Goal: Transaction & Acquisition: Register for event/course

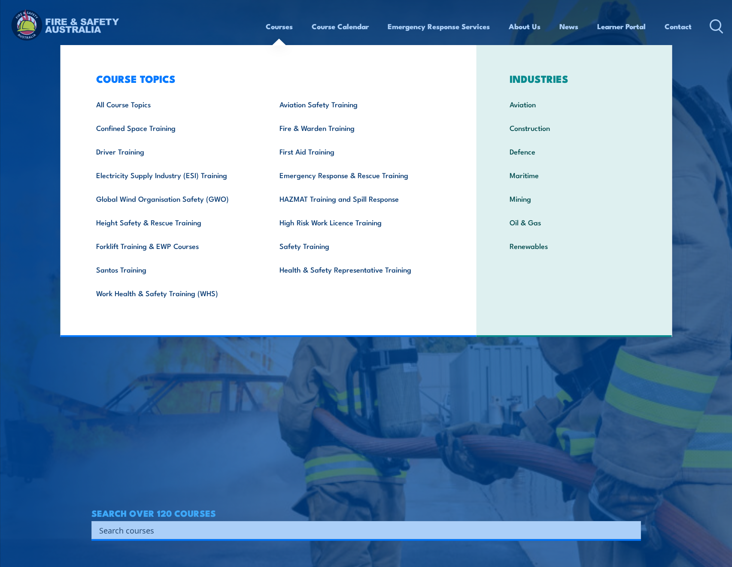
click at [268, 21] on link "Courses" at bounding box center [279, 26] width 27 height 23
click at [194, 486] on article "WORKPLACE SAFETY TRAINING EMERGENCY RESPONSE AUSTRALIA-WIDE SEARCH OVER 120 COU…" at bounding box center [366, 283] width 550 height 567
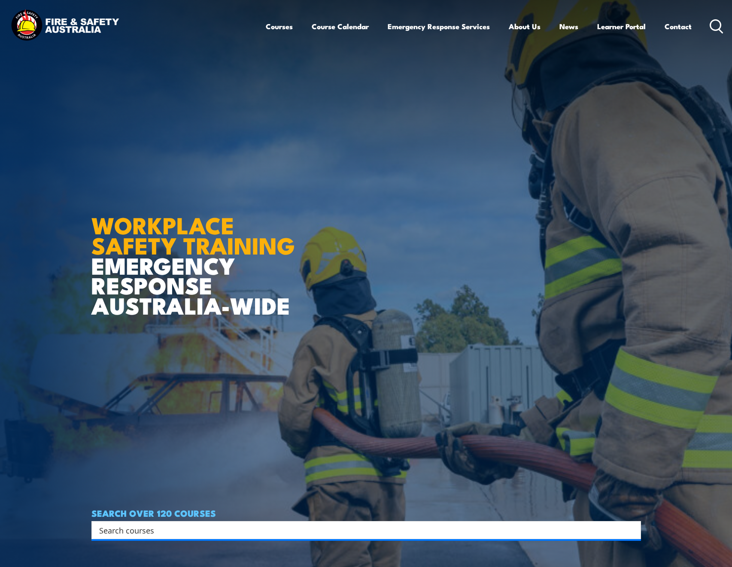
click at [180, 533] on input "Search input" at bounding box center [360, 530] width 523 height 13
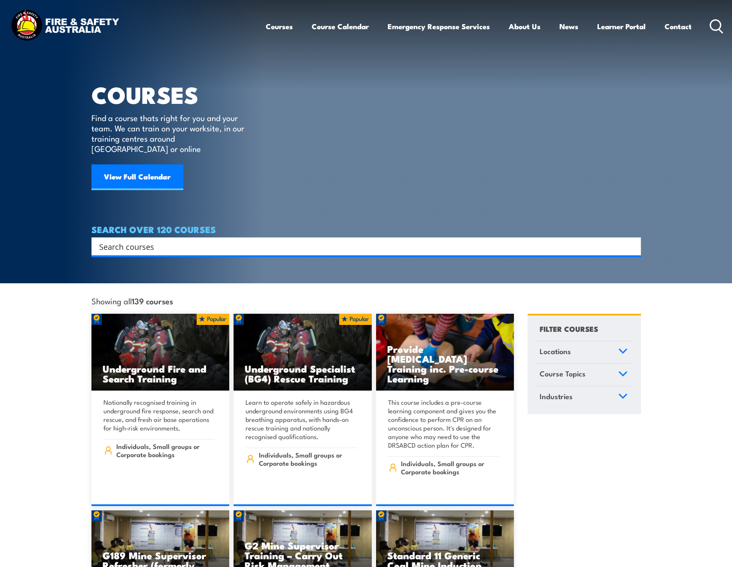
drag, startPoint x: 160, startPoint y: 240, endPoint x: 161, endPoint y: 246, distance: 5.7
click at [160, 241] on input "Search input" at bounding box center [360, 246] width 523 height 13
type input "chief"
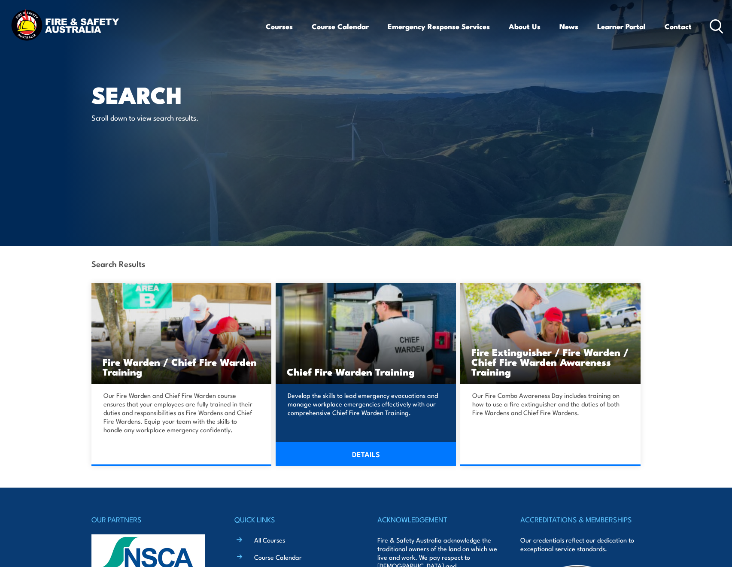
click at [416, 367] on h3 "Chief Fire Warden Training" at bounding box center [366, 372] width 158 height 10
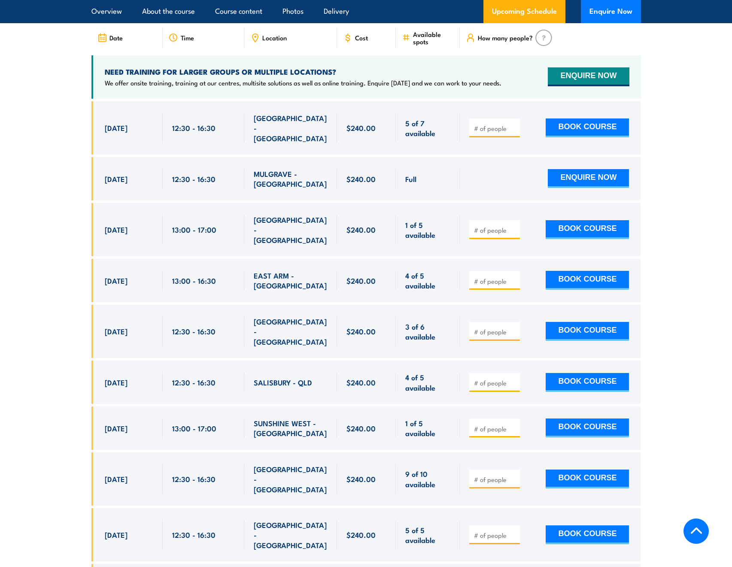
scroll to position [1588, 0]
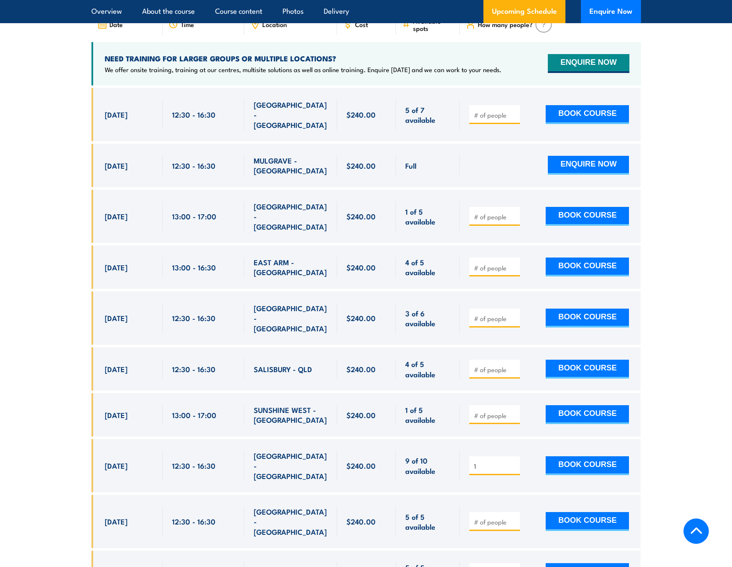
type input "1"
click at [513, 462] on input "1" at bounding box center [495, 466] width 43 height 9
click at [568, 456] on button "BOOK COURSE" at bounding box center [587, 465] width 83 height 19
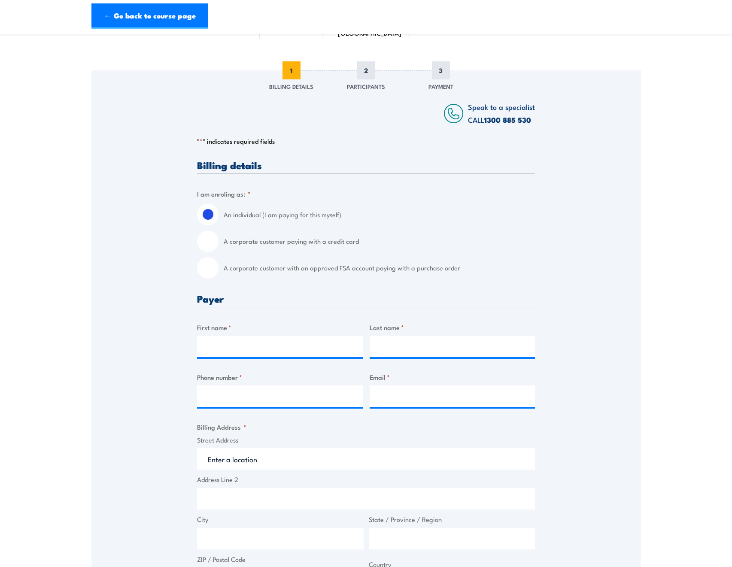
scroll to position [86, 0]
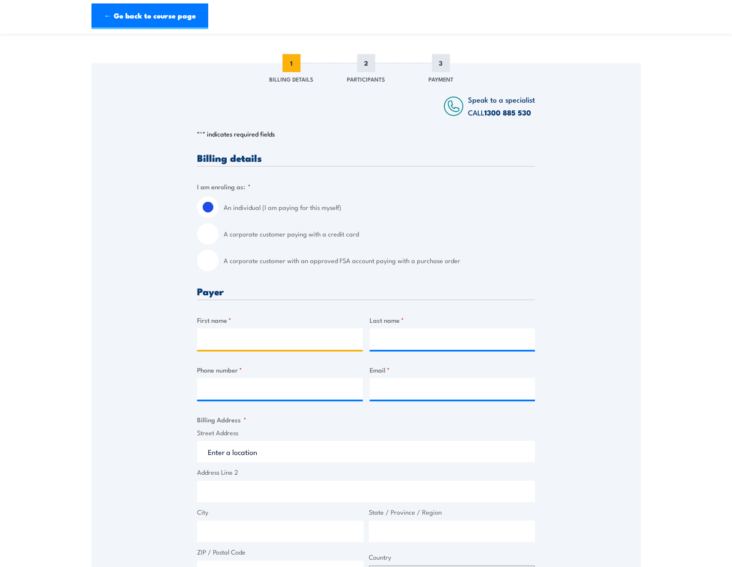
click at [232, 336] on input "First name *" at bounding box center [280, 338] width 166 height 21
type input "Kaia"
type input "Gibsone [PERSON_NAME]"
type input "kaia.gibsoneman@melville.wa.gov.au"
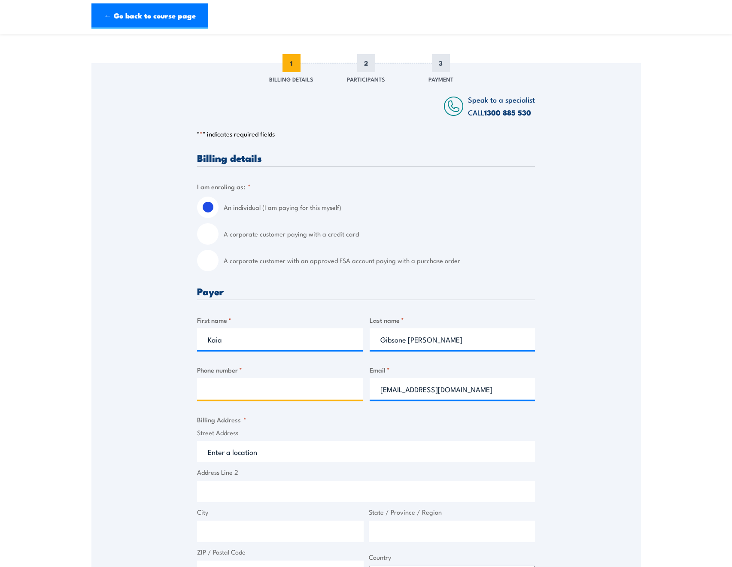
click at [232, 388] on input "Phone number *" at bounding box center [280, 388] width 166 height 21
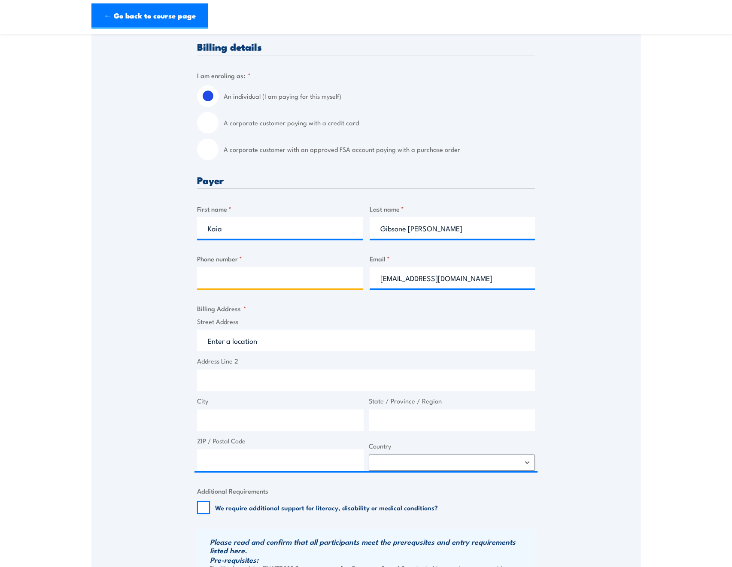
scroll to position [215, 0]
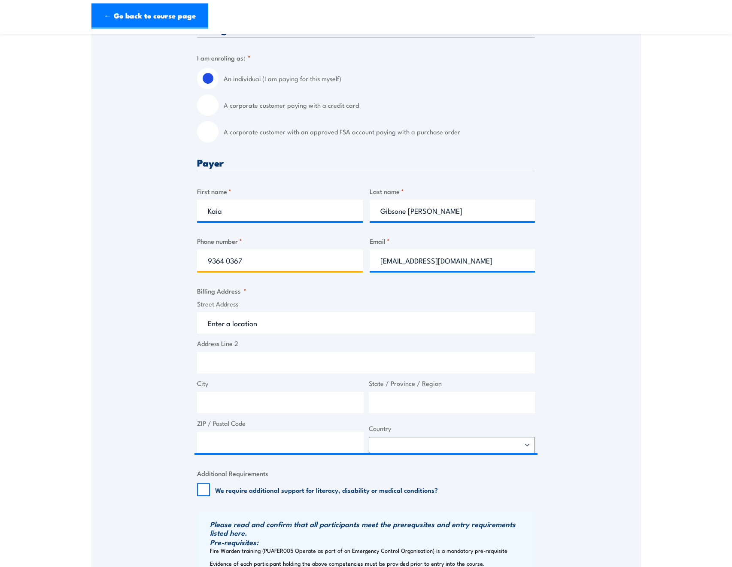
type input "9364 0367"
click at [249, 323] on input "Street Address" at bounding box center [366, 322] width 338 height 21
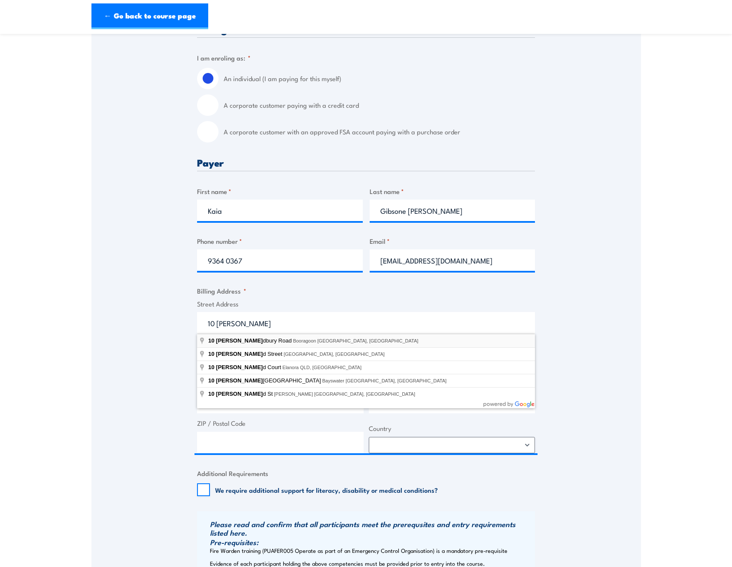
type input "10 Almondbury Road, Booragoon WA, Australia"
type input "10 Almondbury Rd"
type input "Booragoon"
type input "Western Australia"
type input "6154"
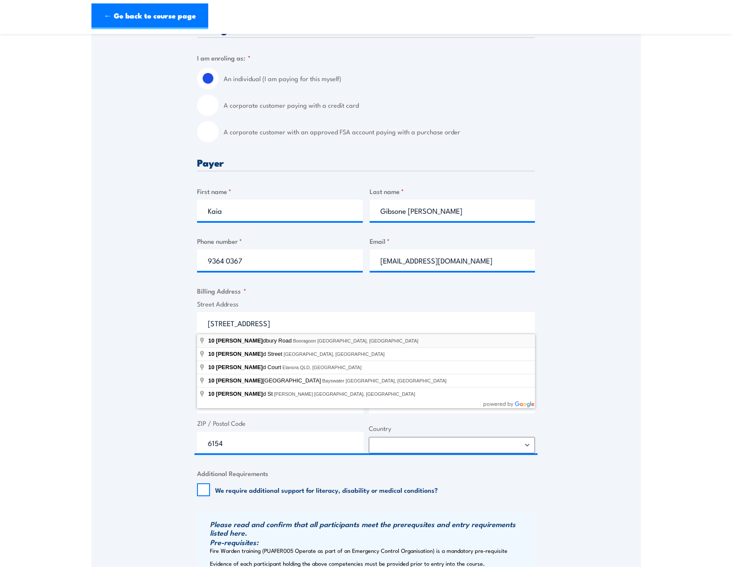
select select "Australia"
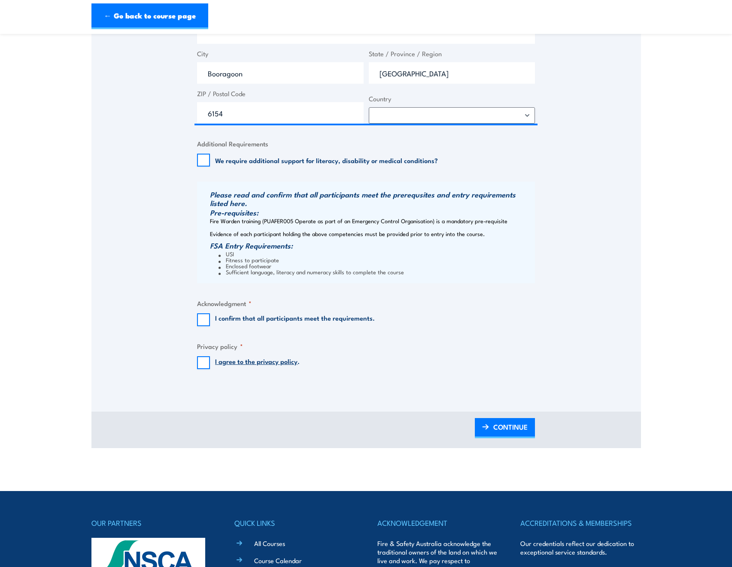
scroll to position [601, 0]
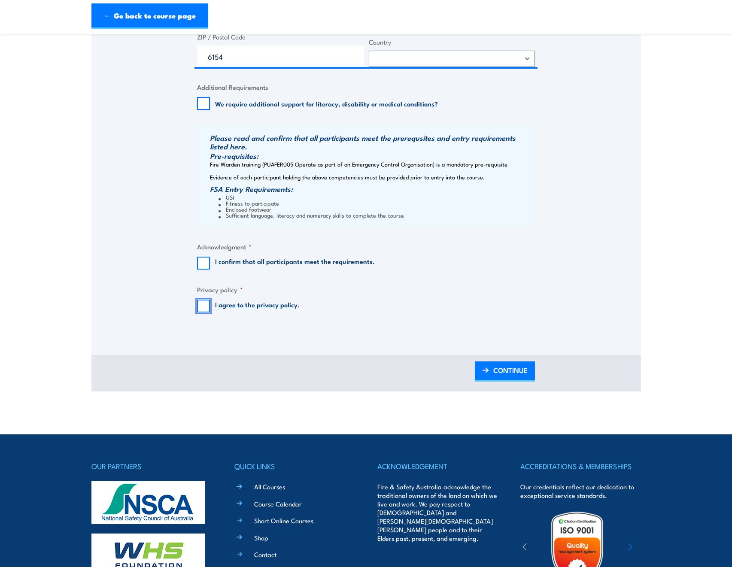
click at [204, 306] on input "I agree to the privacy policy ." at bounding box center [203, 306] width 13 height 13
checkbox input "true"
drag, startPoint x: 199, startPoint y: 263, endPoint x: 219, endPoint y: 267, distance: 19.8
click at [200, 263] on input "I confirm that all participants meet the requirements." at bounding box center [203, 263] width 13 height 13
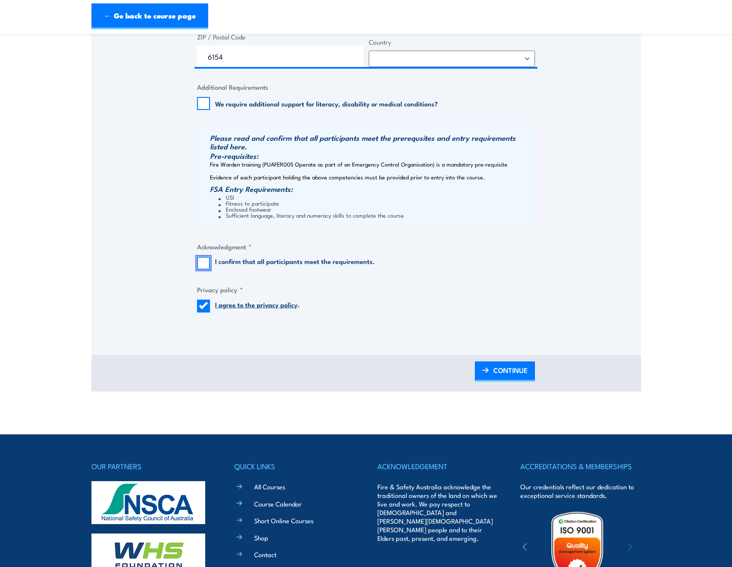
checkbox input "true"
click at [507, 370] on span "CONTINUE" at bounding box center [510, 370] width 34 height 23
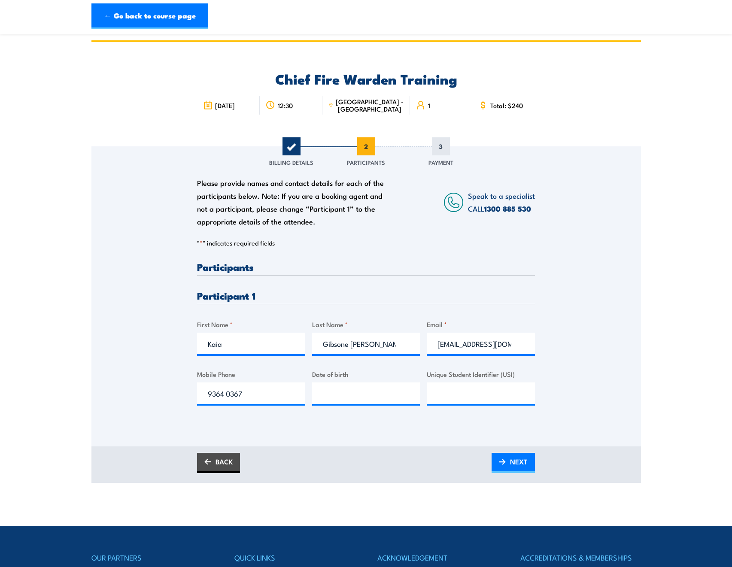
scroll to position [0, 0]
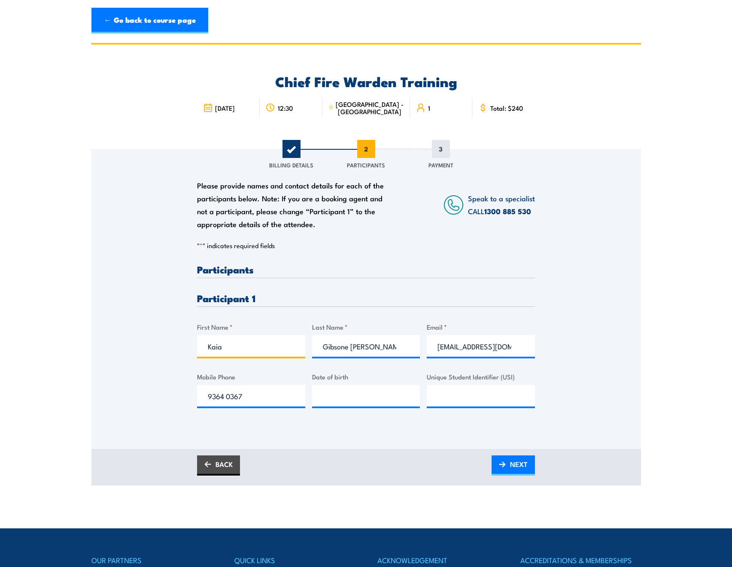
click at [32, 330] on section "Chief Fire Warden Training 15 September 2025 12:30" at bounding box center [366, 264] width 732 height 443
drag, startPoint x: 131, startPoint y: 394, endPoint x: 282, endPoint y: 354, distance: 155.5
click at [83, 392] on section "Chief Fire Warden Training 15 September 2025 12:30" at bounding box center [366, 264] width 732 height 443
drag, startPoint x: 389, startPoint y: 346, endPoint x: 339, endPoint y: 330, distance: 52.7
click at [172, 339] on div "Please provide names and contact details for each of the participants below. No…" at bounding box center [366, 287] width 550 height 276
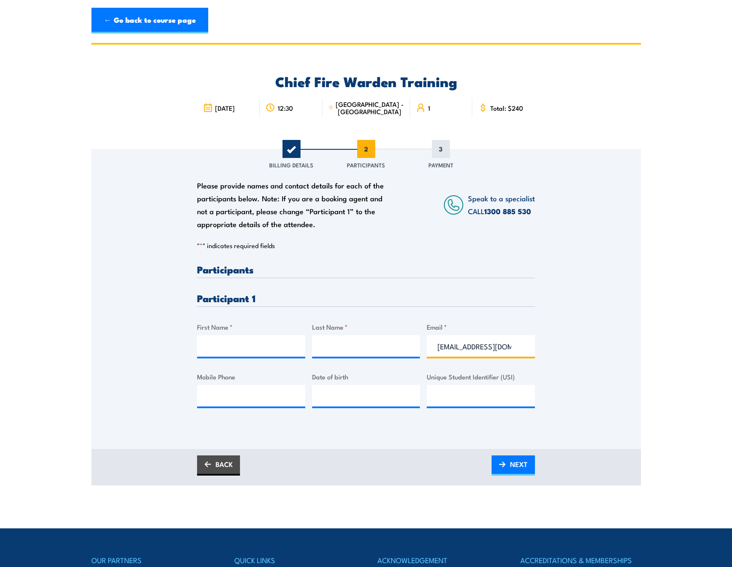
drag, startPoint x: 522, startPoint y: 346, endPoint x: 266, endPoint y: 346, distance: 255.4
click at [266, 346] on div "Please provide names and contact details for each of the participants below. No…" at bounding box center [366, 342] width 338 height 157
type input ".wa.gov.au"
drag, startPoint x: 489, startPoint y: 354, endPoint x: 8, endPoint y: 296, distance: 483.8
click at [250, 342] on div "Please provide names and contact details for each of the participants below. No…" at bounding box center [366, 342] width 338 height 157
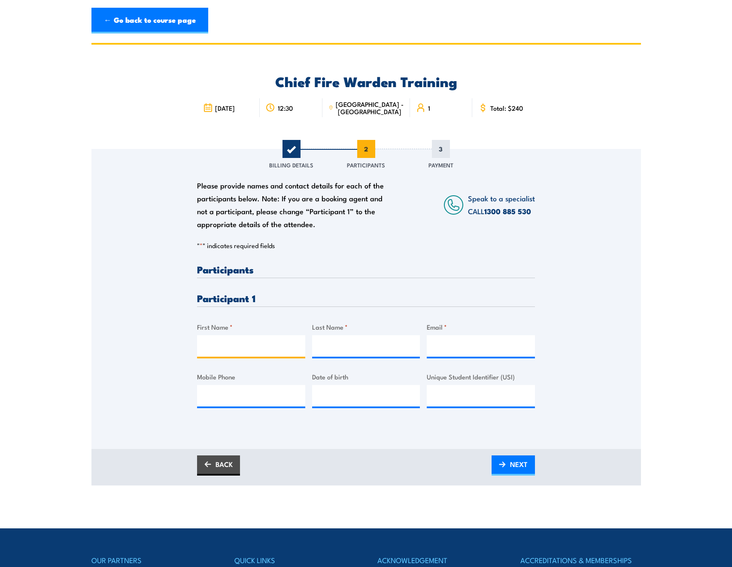
click at [215, 345] on input "First Name *" at bounding box center [251, 345] width 108 height 21
paste input "Antony"
type input "Antony"
click at [342, 346] on input "Last Name *" at bounding box center [366, 345] width 108 height 21
paste input "Svilicich"
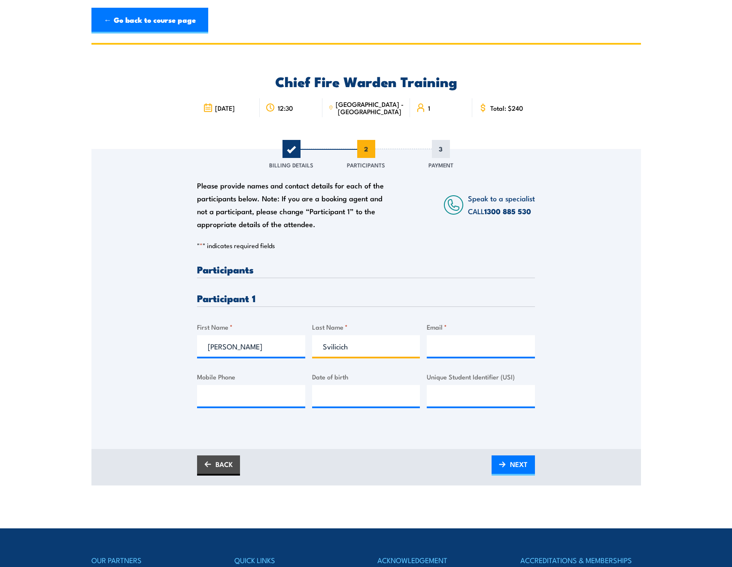
type input "Svilicich"
click at [477, 346] on input "Email *" at bounding box center [481, 345] width 108 height 21
paste input "Antony.Svilicich@melville.wa.gov.au"
type input "Antony.Svilicich@melville.wa.gov.au"
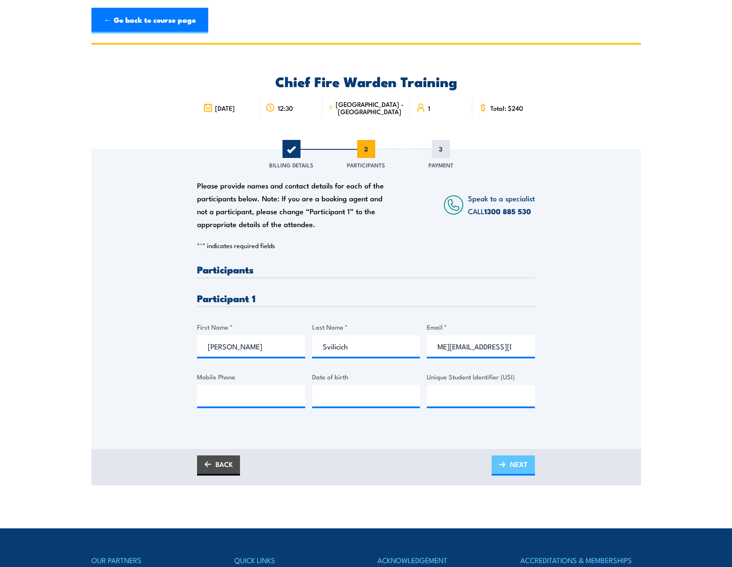
scroll to position [0, 0]
click at [514, 463] on span "NEXT" at bounding box center [519, 464] width 18 height 23
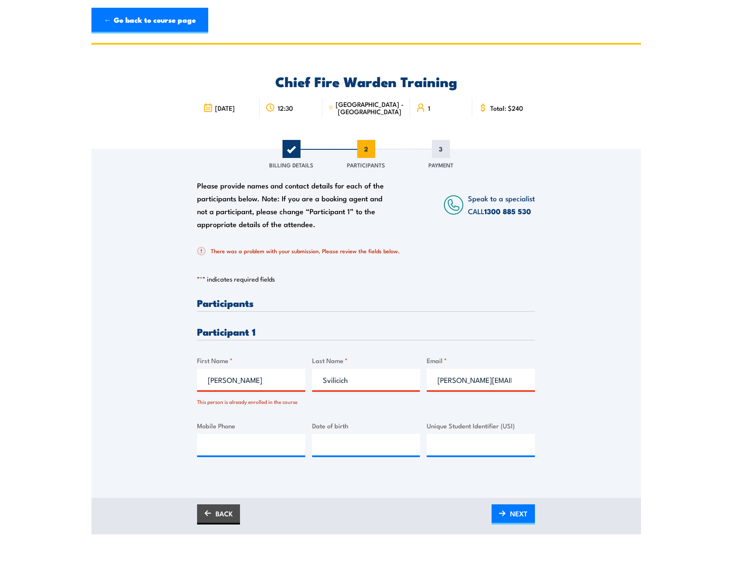
click at [505, 215] on link "1300 885 530" at bounding box center [507, 211] width 47 height 11
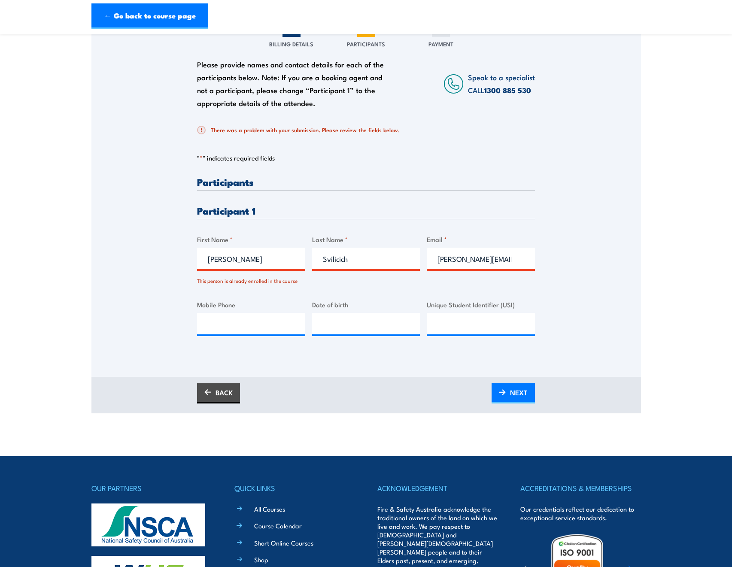
scroll to position [129, 0]
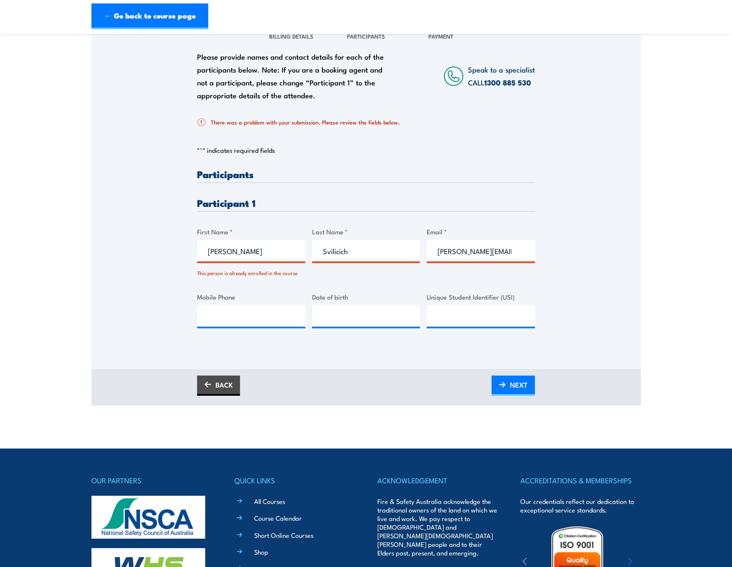
drag, startPoint x: 208, startPoint y: 258, endPoint x: 160, endPoint y: 259, distance: 48.5
click at [160, 259] on div "Please provide names and contact details for each of the participants below. No…" at bounding box center [366, 182] width 550 height 325
drag, startPoint x: 387, startPoint y: 254, endPoint x: 276, endPoint y: 259, distance: 111.8
click at [274, 255] on div "Please provide names and contact details for each of the participants below. No…" at bounding box center [366, 255] width 338 height 173
click at [281, 281] on div "Please provide names and contact details for each of the participants below. No…" at bounding box center [366, 255] width 338 height 173
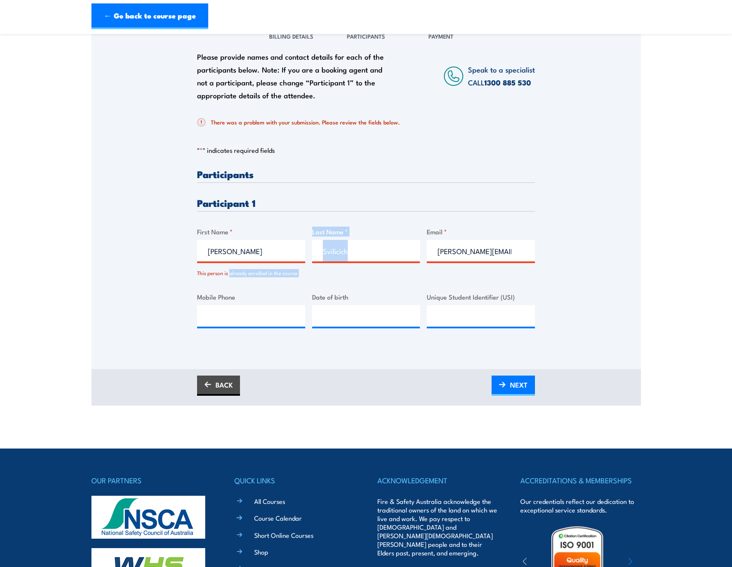
drag, startPoint x: 322, startPoint y: 277, endPoint x: 230, endPoint y: 282, distance: 92.0
click at [230, 282] on div "Please provide names and contact details for each of the participants below. No…" at bounding box center [366, 255] width 338 height 173
click at [330, 278] on div "Please provide names and contact details for each of the participants below. No…" at bounding box center [366, 255] width 338 height 173
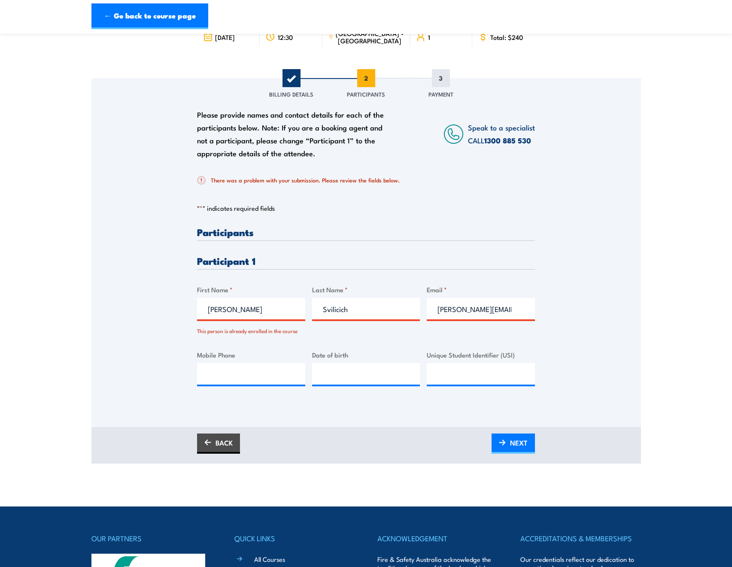
scroll to position [86, 0]
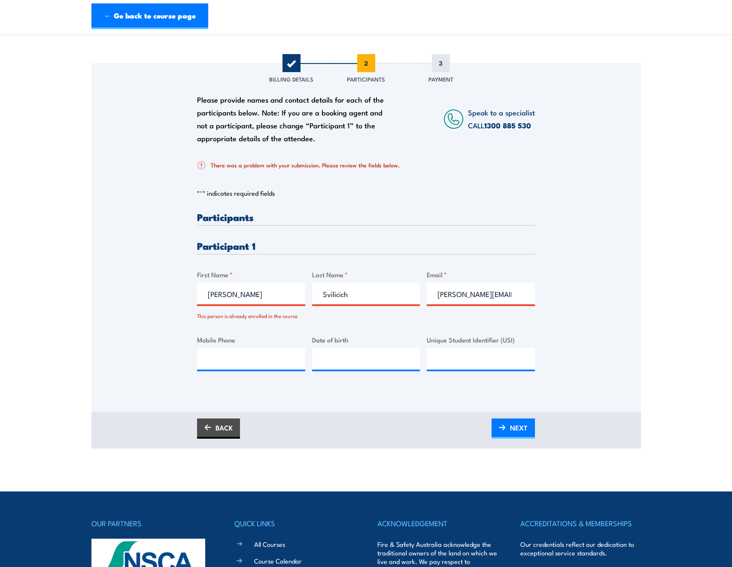
drag, startPoint x: 238, startPoint y: 295, endPoint x: 183, endPoint y: 297, distance: 55.0
click at [183, 297] on div "Please provide names and contact details for each of the participants below. No…" at bounding box center [366, 225] width 550 height 325
click at [261, 301] on input "Antony" at bounding box center [251, 293] width 108 height 21
drag, startPoint x: 358, startPoint y: 298, endPoint x: 281, endPoint y: 297, distance: 77.7
click at [283, 297] on div "Please provide names and contact details for each of the participants below. No…" at bounding box center [366, 298] width 338 height 173
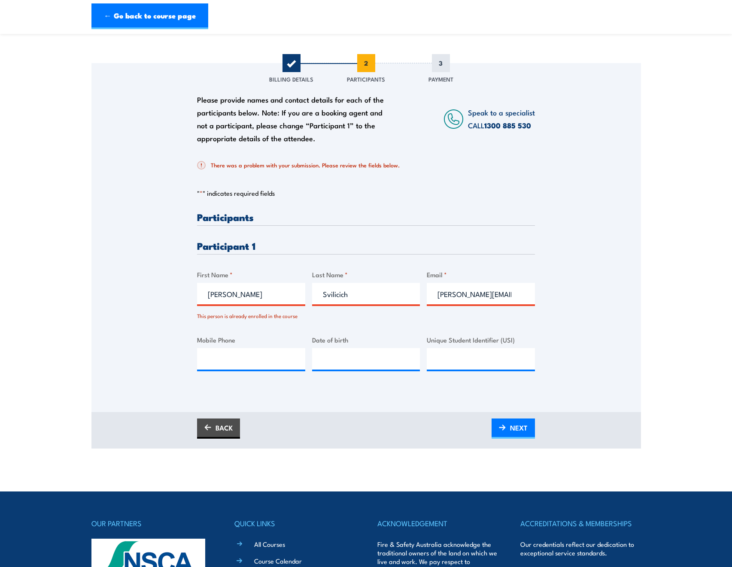
click at [279, 334] on div "Please provide names and contact details for each of the participants below. No…" at bounding box center [366, 298] width 338 height 173
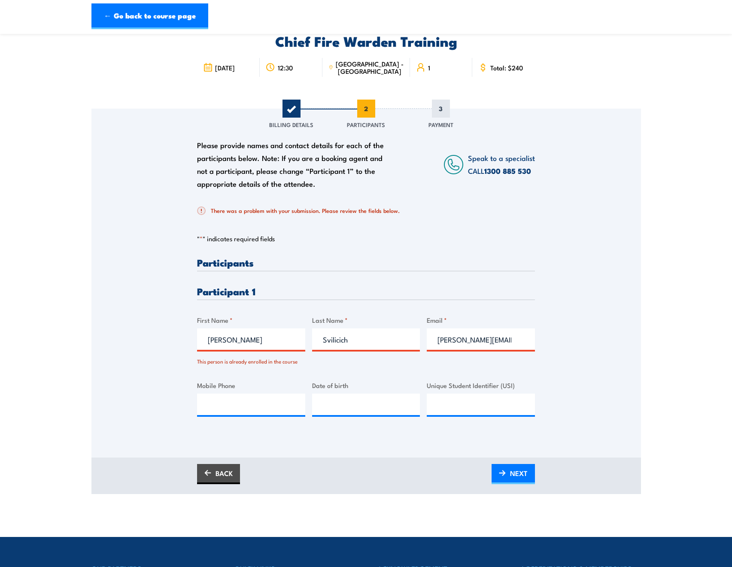
scroll to position [0, 0]
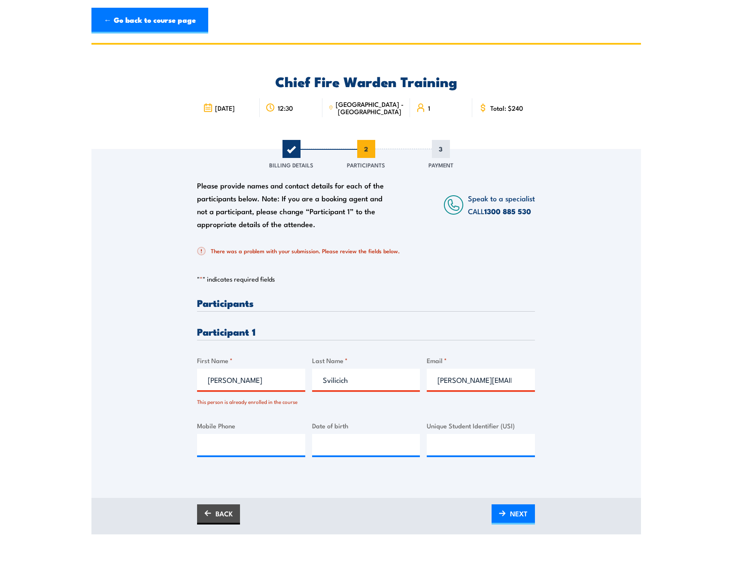
drag, startPoint x: 246, startPoint y: 381, endPoint x: 289, endPoint y: 408, distance: 51.0
click at [180, 380] on div "Please provide names and contact details for each of the participants below. No…" at bounding box center [366, 311] width 550 height 325
click at [303, 421] on label "Mobile Phone" at bounding box center [251, 426] width 108 height 10
click at [303, 434] on input "Mobile Phone" at bounding box center [251, 444] width 108 height 21
click at [310, 400] on div "Please provide names and contact details for each of the participants below. No…" at bounding box center [366, 384] width 338 height 173
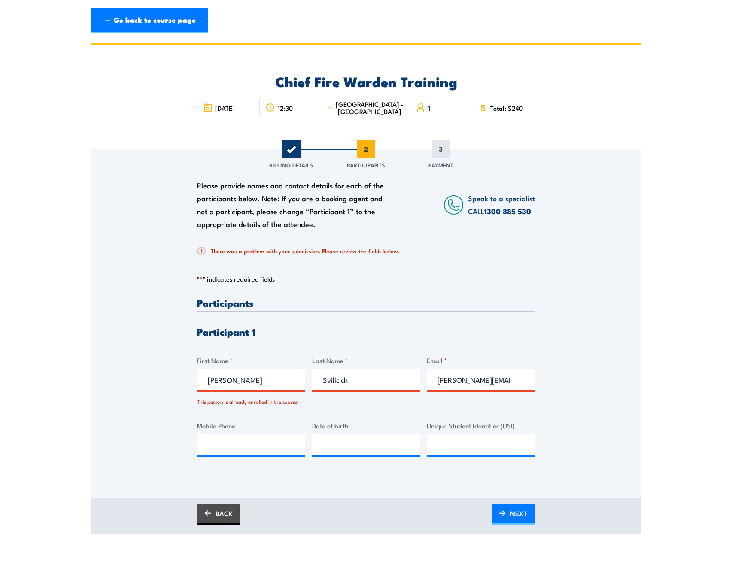
drag, startPoint x: 252, startPoint y: 385, endPoint x: 322, endPoint y: 384, distance: 70.8
click at [175, 381] on div "Please provide names and contact details for each of the participants below. No…" at bounding box center [366, 311] width 550 height 325
click at [376, 384] on input "Svilicich" at bounding box center [366, 379] width 108 height 21
click at [367, 412] on div "Please provide names and contact details for each of the participants below. No…" at bounding box center [366, 384] width 338 height 173
drag, startPoint x: 261, startPoint y: 383, endPoint x: 97, endPoint y: 376, distance: 163.8
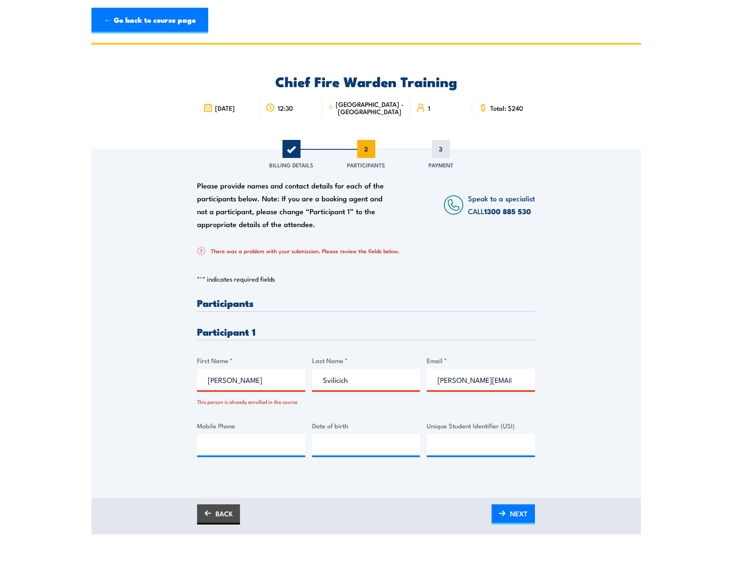
click at [112, 376] on div "Please provide names and contact details for each of the participants below. No…" at bounding box center [366, 311] width 550 height 325
drag, startPoint x: 365, startPoint y: 372, endPoint x: 310, endPoint y: 381, distance: 55.6
click at [310, 381] on div "Please provide names and contact details for each of the participants below. No…" at bounding box center [366, 384] width 338 height 173
click at [337, 394] on div at bounding box center [366, 396] width 108 height 4
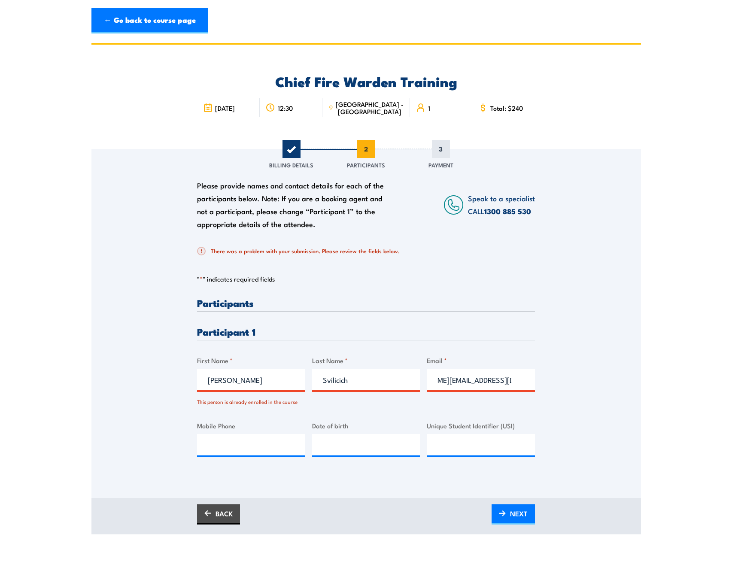
drag, startPoint x: 438, startPoint y: 383, endPoint x: 552, endPoint y: 387, distance: 113.8
click at [552, 387] on div "Please provide names and contact details for each of the participants below. No…" at bounding box center [366, 311] width 550 height 325
click at [511, 407] on div "Please provide names and contact details for each of the participants below. No…" at bounding box center [366, 384] width 338 height 173
drag, startPoint x: 505, startPoint y: 383, endPoint x: 395, endPoint y: 388, distance: 110.0
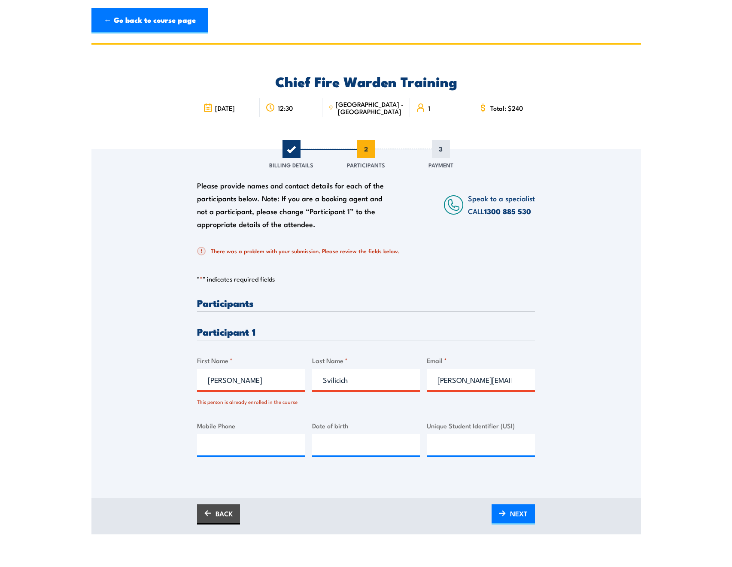
click at [396, 388] on div "Please provide names and contact details for each of the participants below. No…" at bounding box center [366, 384] width 338 height 173
click at [394, 407] on div "Please provide names and contact details for each of the participants below. No…" at bounding box center [366, 384] width 338 height 173
drag, startPoint x: 440, startPoint y: 380, endPoint x: 467, endPoint y: 382, distance: 26.7
click at [467, 382] on input "Antony.Svilicich@melville.wa.gov.au" at bounding box center [481, 379] width 108 height 21
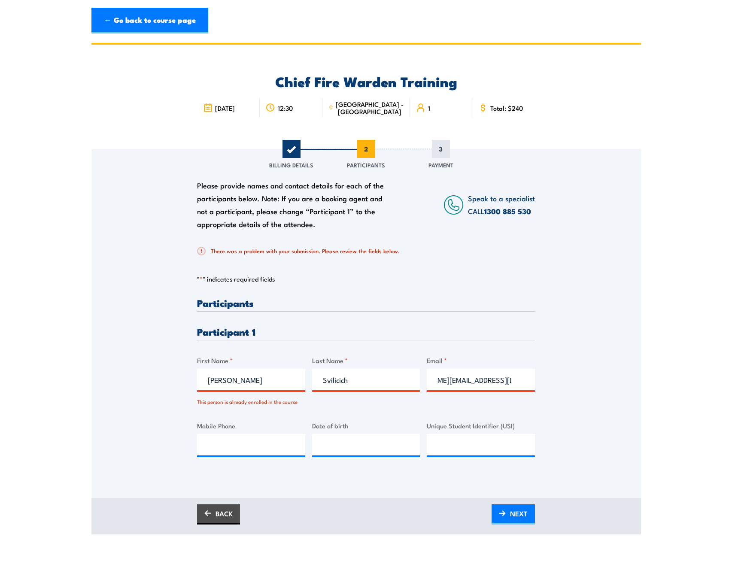
drag, startPoint x: 436, startPoint y: 380, endPoint x: 567, endPoint y: 385, distance: 131.1
click at [567, 385] on div "Please provide names and contact details for each of the participants below. No…" at bounding box center [366, 311] width 550 height 325
click at [486, 410] on div "Please provide names and contact details for each of the participants below. No…" at bounding box center [366, 384] width 338 height 173
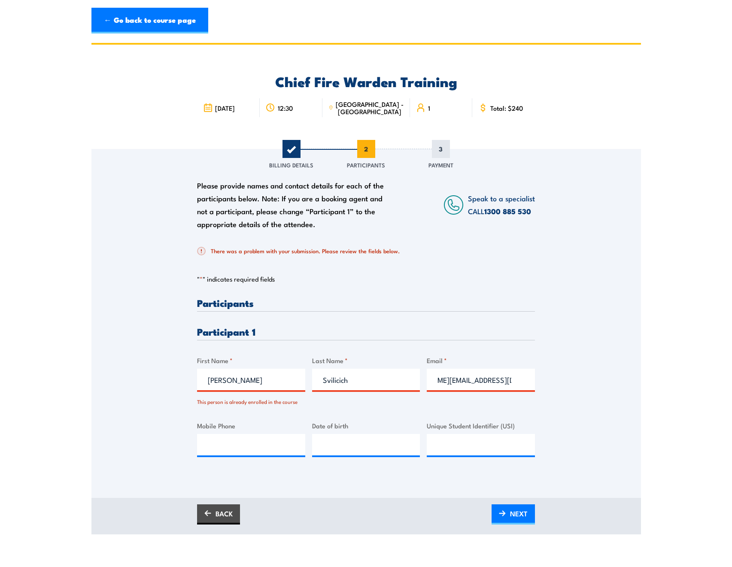
drag, startPoint x: 429, startPoint y: 379, endPoint x: 576, endPoint y: 381, distance: 147.3
click at [576, 381] on div "Please provide names and contact details for each of the participants below. No…" at bounding box center [366, 311] width 550 height 325
click at [544, 390] on div "Please provide names and contact details for each of the participants below. No…" at bounding box center [366, 311] width 550 height 325
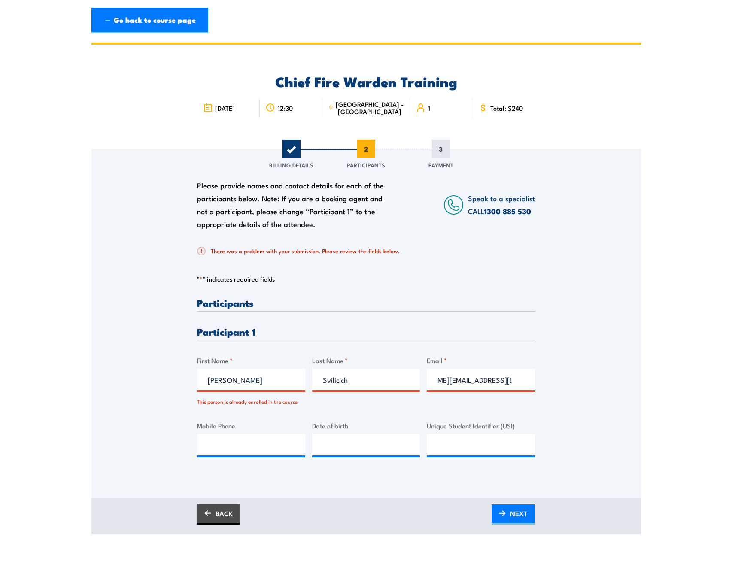
drag, startPoint x: 427, startPoint y: 377, endPoint x: 593, endPoint y: 380, distance: 166.2
click at [593, 380] on div "Please provide names and contact details for each of the participants below. No…" at bounding box center [366, 311] width 550 height 325
click at [352, 411] on div "Please provide names and contact details for each of the participants below. No…" at bounding box center [366, 384] width 338 height 173
click at [51, 396] on section "Chief Fire Warden Training 15 September 2025 12:30" at bounding box center [366, 289] width 732 height 492
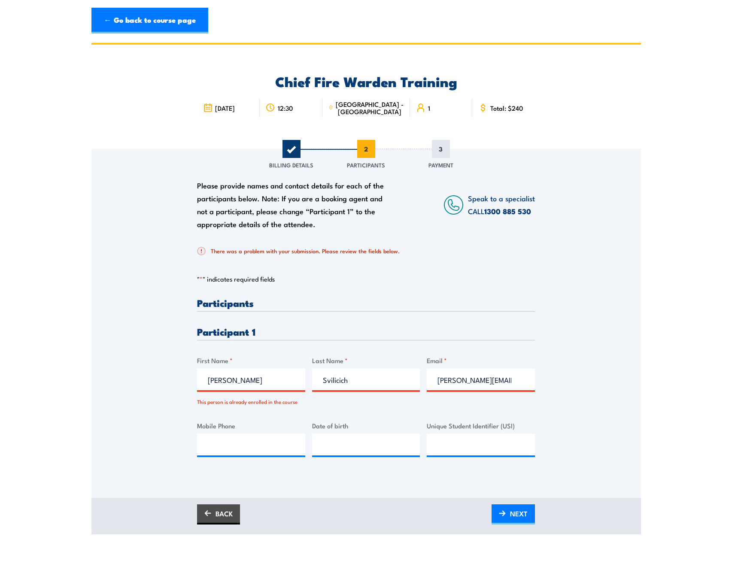
drag, startPoint x: 323, startPoint y: 432, endPoint x: 265, endPoint y: 459, distance: 64.5
click at [303, 434] on div "Please provide names and contact details for each of the participants below. No…" at bounding box center [366, 384] width 338 height 173
click at [272, 406] on div "This person is already enrolled in the course" at bounding box center [251, 400] width 108 height 12
click at [223, 514] on link "BACK" at bounding box center [218, 514] width 43 height 20
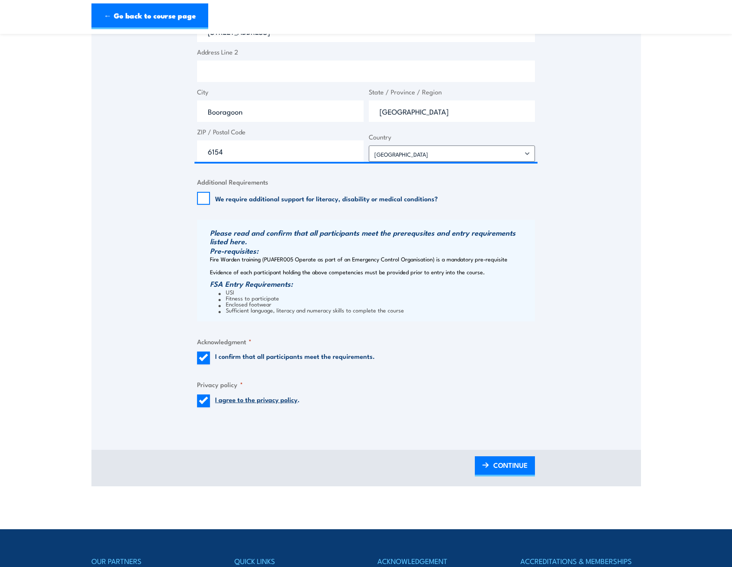
scroll to position [601, 0]
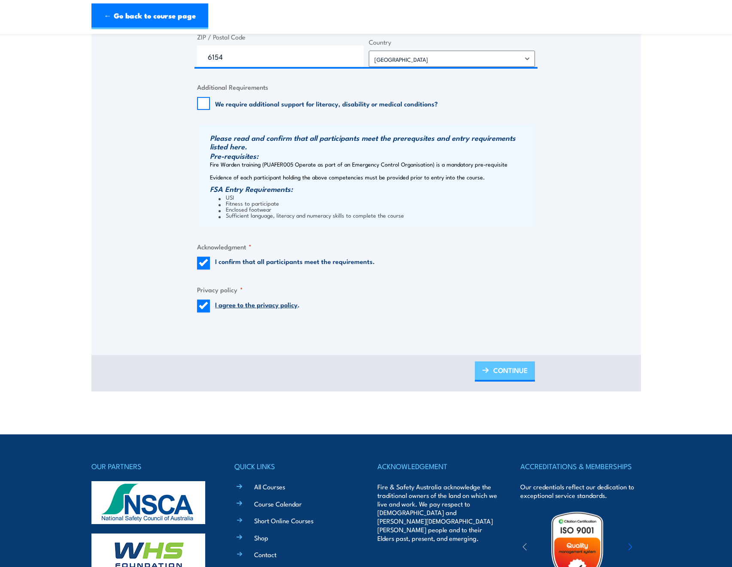
click at [511, 376] on span "CONTINUE" at bounding box center [510, 370] width 34 height 23
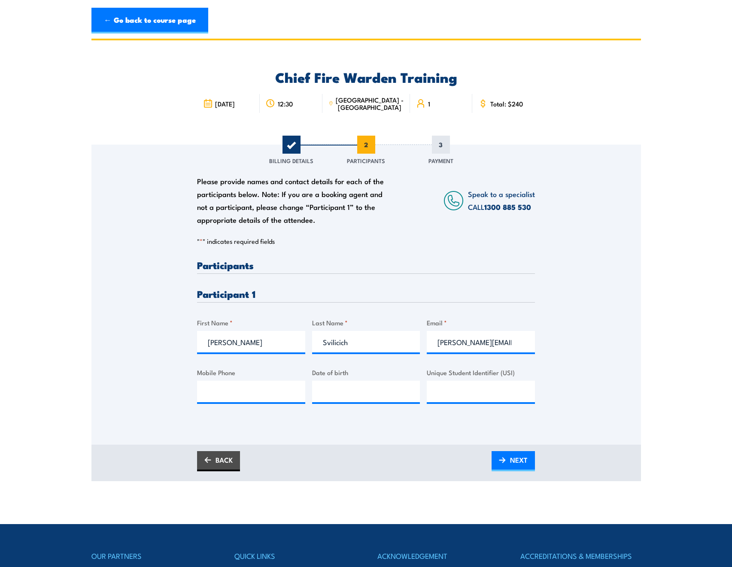
scroll to position [0, 0]
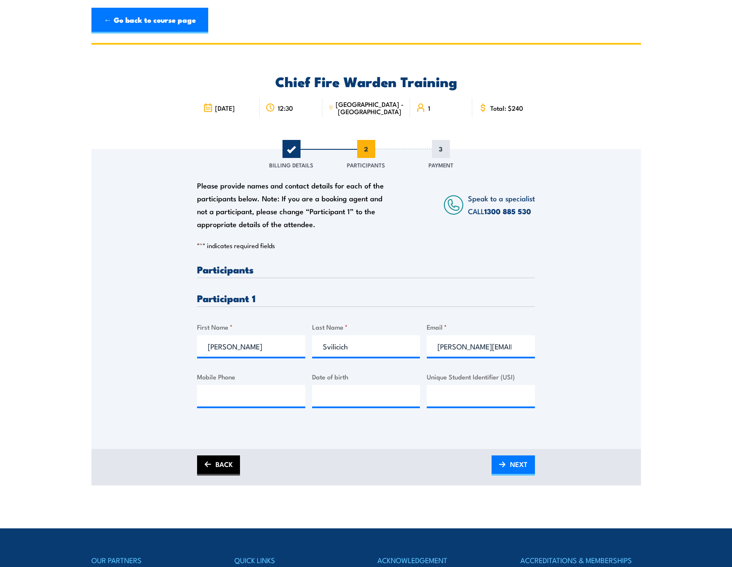
click at [224, 468] on link "BACK" at bounding box center [218, 466] width 43 height 20
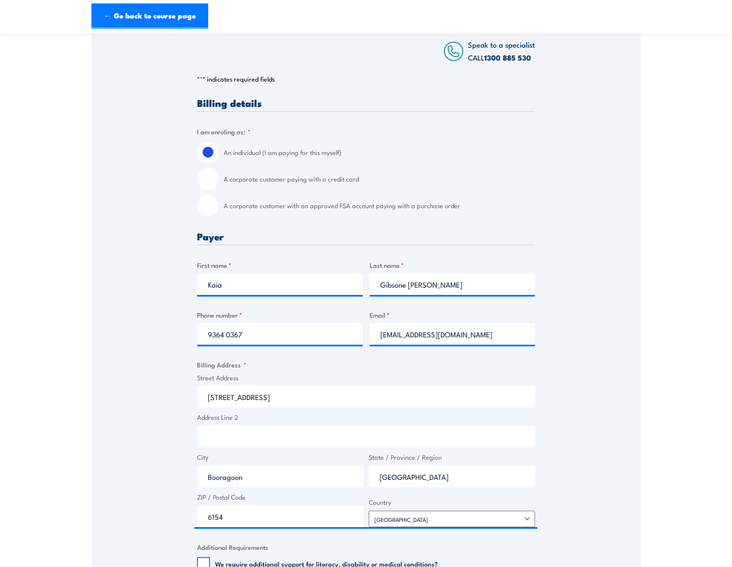
scroll to position [43, 0]
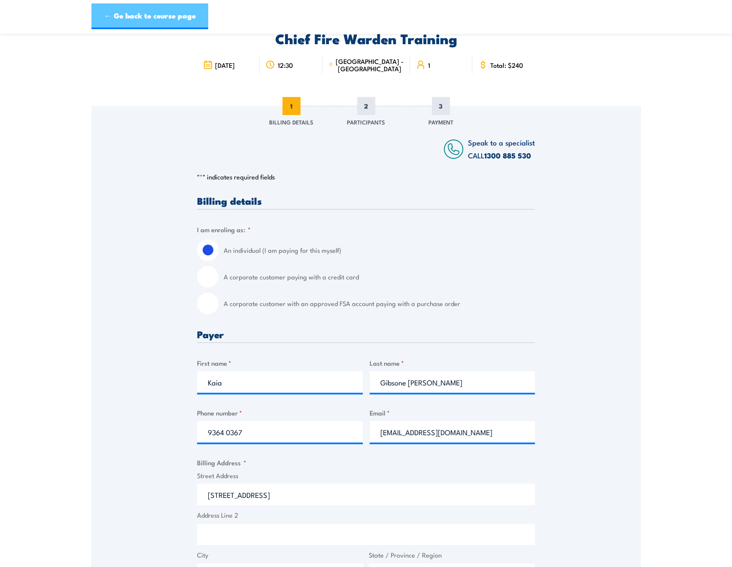
click at [130, 7] on link "← Go back to course page" at bounding box center [149, 16] width 117 height 26
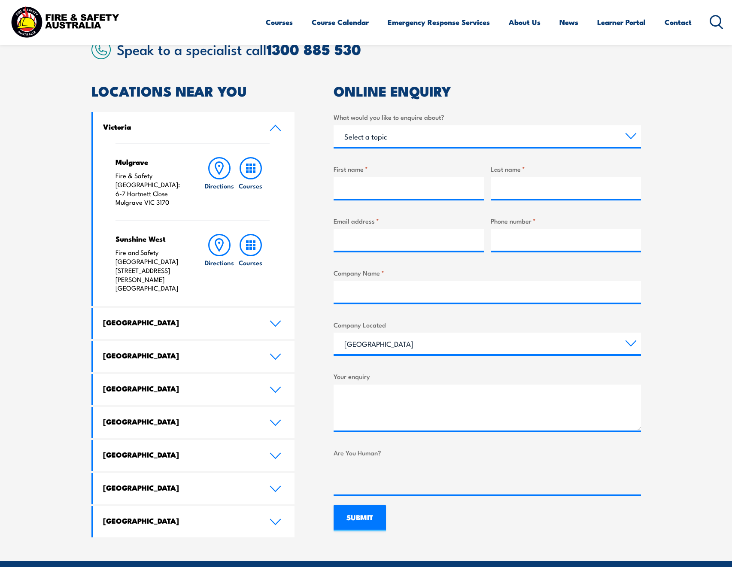
scroll to position [234, 0]
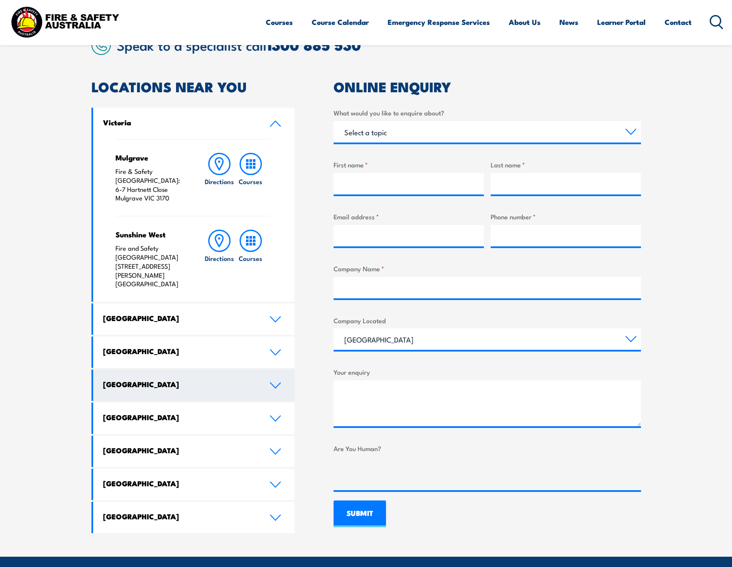
click at [156, 380] on h4 "Western Australia" at bounding box center [180, 384] width 154 height 9
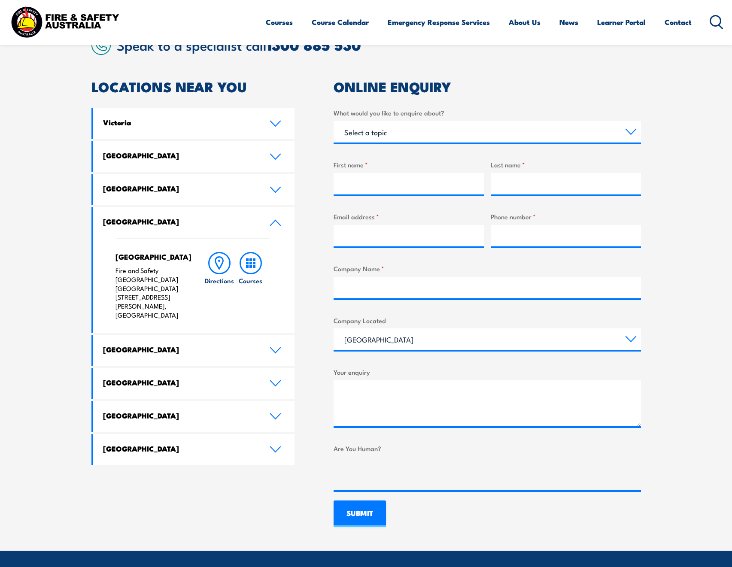
click at [181, 221] on h4 "Western Australia" at bounding box center [180, 221] width 154 height 9
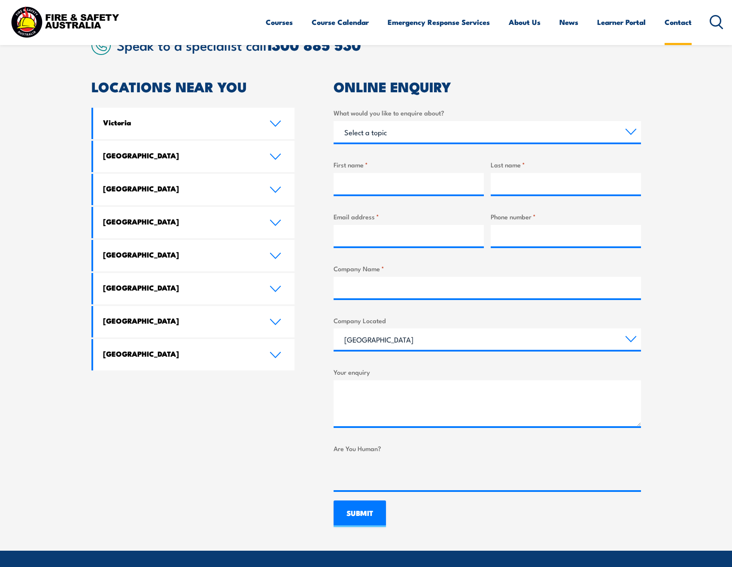
click at [680, 25] on link "Contact" at bounding box center [678, 22] width 27 height 23
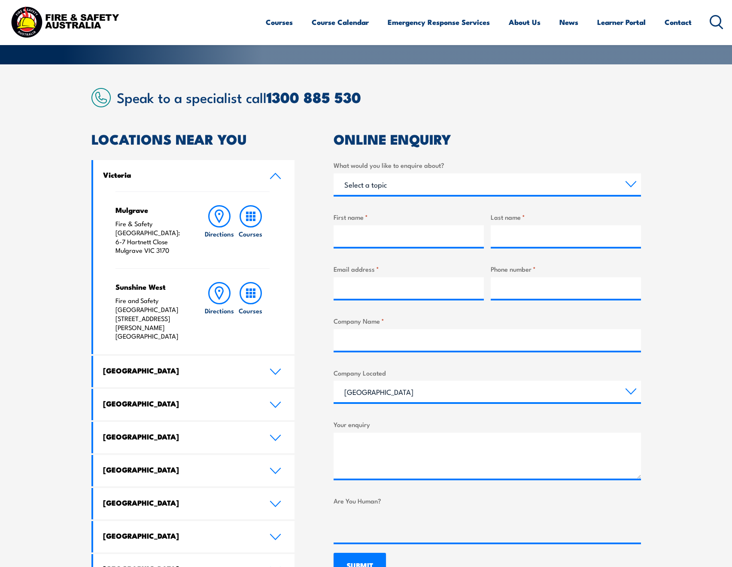
scroll to position [258, 0]
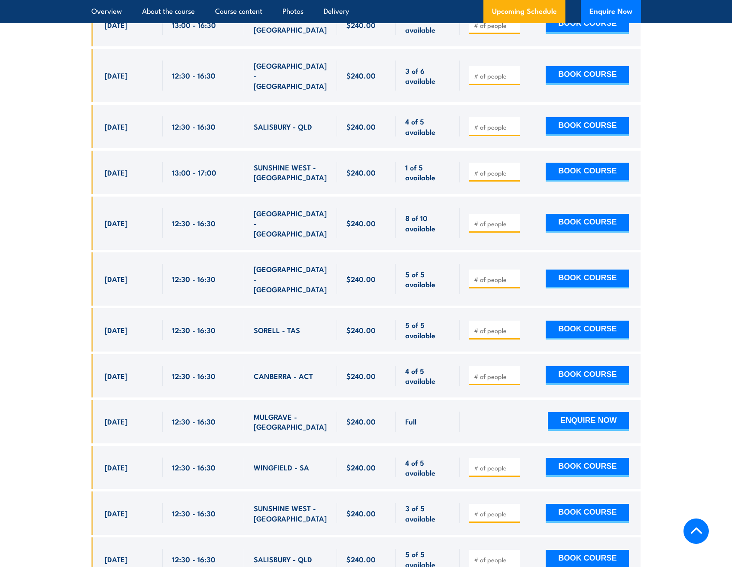
scroll to position [1746, 0]
